Goal: Task Accomplishment & Management: Manage account settings

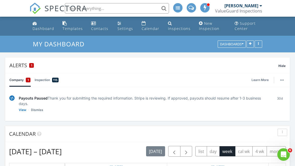
click at [178, 26] on div "Inspections" at bounding box center [179, 28] width 23 height 5
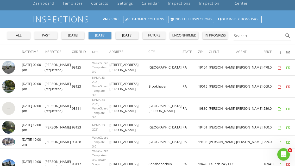
scroll to position [26, 0]
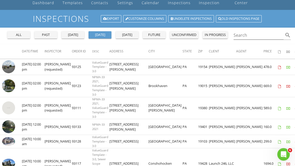
click at [7, 122] on img at bounding box center [8, 126] width 13 height 13
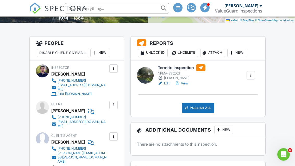
scroll to position [122, 0]
click at [200, 107] on div "Publish All" at bounding box center [198, 108] width 33 height 10
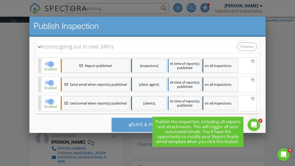
scroll to position [64, 0]
click at [136, 125] on div "Save & Publish" at bounding box center [148, 125] width 72 height 14
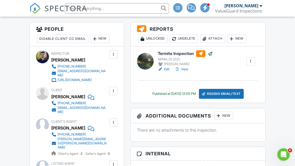
scroll to position [136, 0]
